Goal: Transaction & Acquisition: Purchase product/service

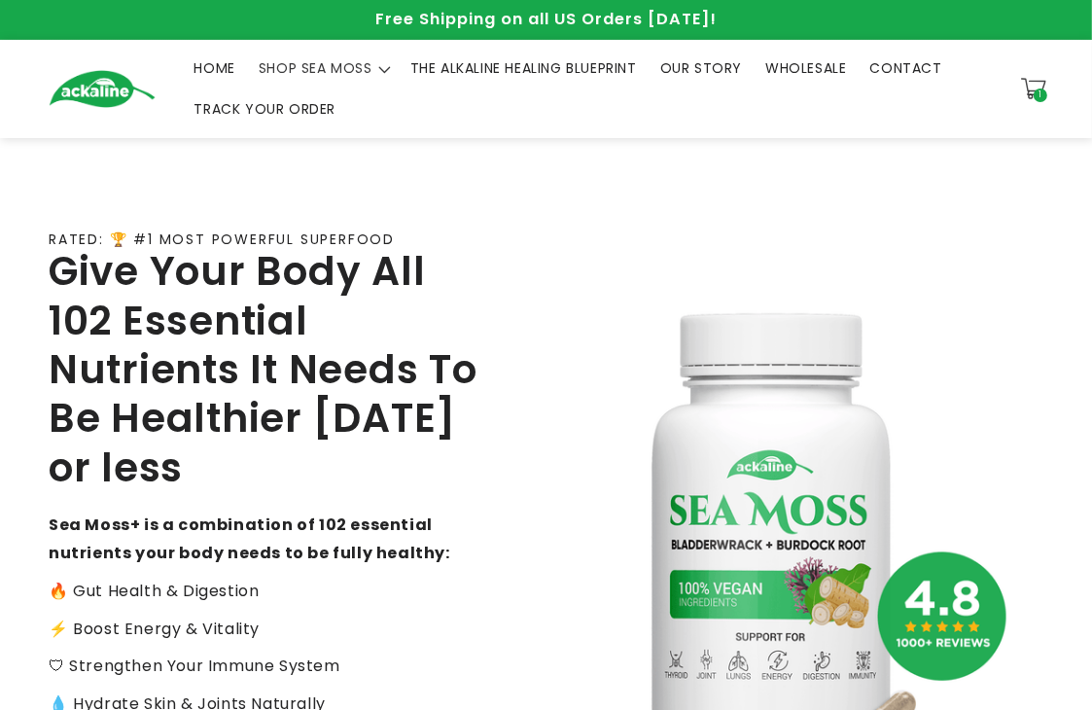
click at [1035, 90] on div "1 1 item" at bounding box center [1040, 95] width 14 height 14
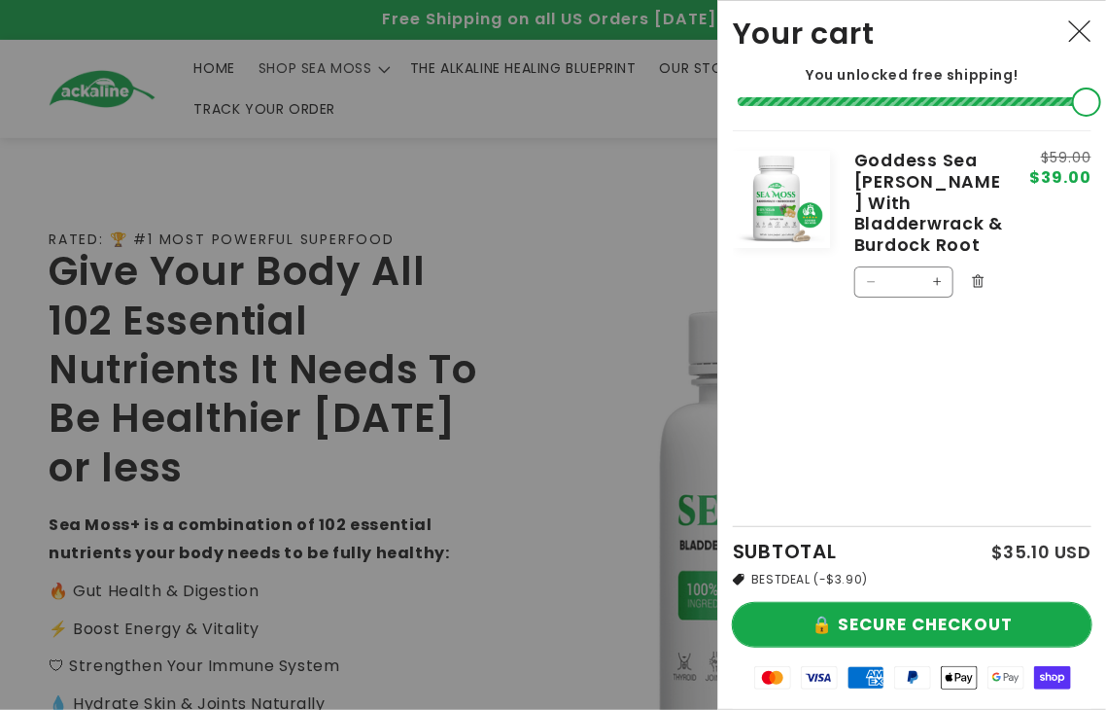
click at [906, 623] on button "🔒 SECURE CHECKOUT" at bounding box center [912, 625] width 359 height 44
